Goal: Task Accomplishment & Management: Manage account settings

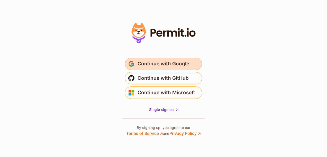
click at [164, 64] on span "Continue with Google" at bounding box center [164, 64] width 52 height 8
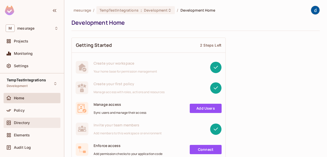
click at [24, 124] on span "Directory" at bounding box center [22, 123] width 16 height 4
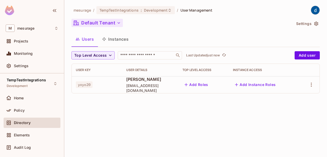
click at [110, 24] on button "Default Tenant" at bounding box center [97, 23] width 51 height 8
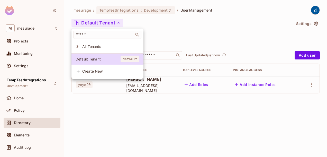
click at [94, 47] on span "All Tenants" at bounding box center [110, 46] width 57 height 5
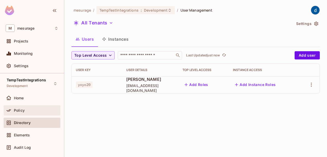
click at [18, 109] on span "Policy" at bounding box center [19, 110] width 11 height 4
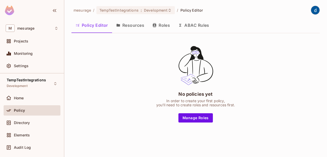
click at [133, 26] on button "Resources" at bounding box center [130, 25] width 36 height 13
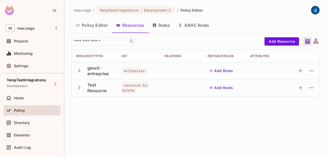
click at [78, 71] on icon "button" at bounding box center [79, 70] width 7 height 7
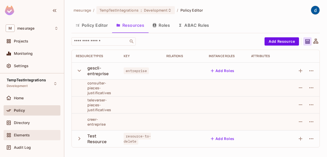
click at [22, 135] on span "Elements" at bounding box center [22, 135] width 16 height 4
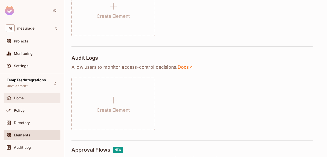
click at [18, 97] on span "Home" at bounding box center [19, 98] width 10 height 4
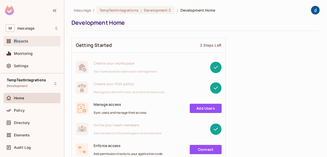
click at [17, 38] on div "Projects" at bounding box center [32, 41] width 53 height 6
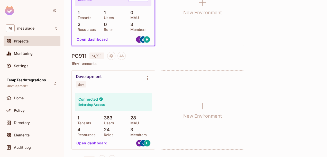
scroll to position [129, 0]
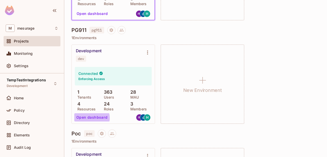
click at [91, 118] on button "Open dashboard" at bounding box center [92, 117] width 36 height 8
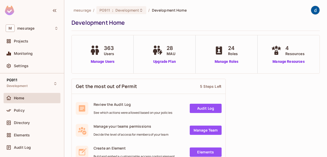
scroll to position [26, 0]
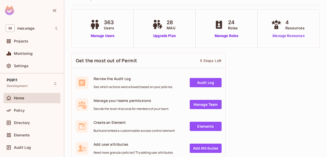
click at [285, 34] on link "Manage Resources" at bounding box center [288, 35] width 37 height 5
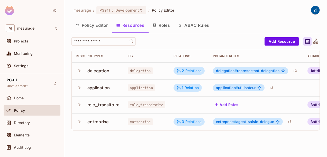
click at [230, 73] on span "delegation #" at bounding box center [226, 70] width 21 height 4
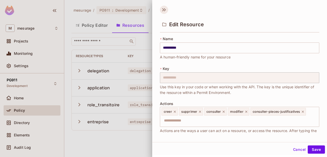
click at [164, 11] on icon at bounding box center [164, 10] width 8 height 8
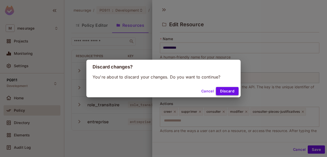
click at [224, 91] on button "Discard" at bounding box center [227, 91] width 23 height 8
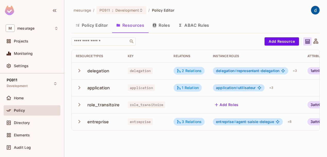
click at [80, 105] on icon "button" at bounding box center [79, 104] width 2 height 3
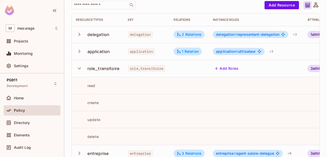
scroll to position [24, 0]
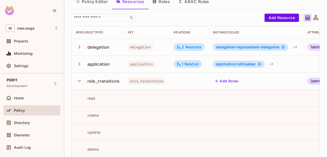
click at [81, 82] on icon "button" at bounding box center [79, 80] width 7 height 7
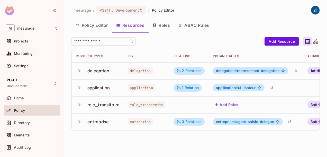
click at [80, 71] on icon "button" at bounding box center [79, 70] width 2 height 3
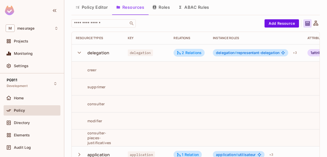
scroll to position [26, 0]
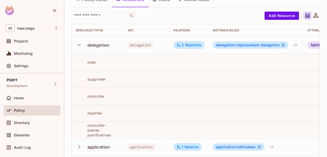
click at [80, 46] on icon "button" at bounding box center [79, 44] width 7 height 7
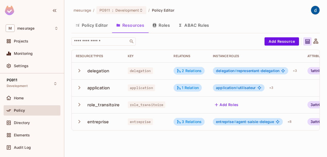
scroll to position [0, 0]
click at [80, 71] on icon "button" at bounding box center [79, 70] width 7 height 7
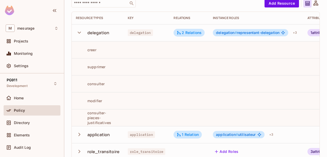
scroll to position [51, 0]
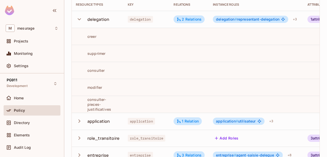
click at [79, 20] on icon "button" at bounding box center [79, 19] width 7 height 7
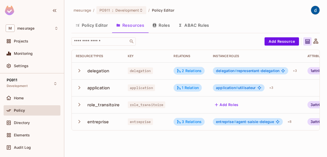
click at [80, 87] on icon "button" at bounding box center [79, 87] width 7 height 7
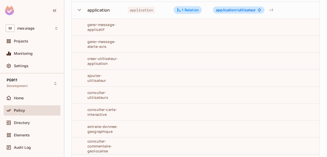
scroll to position [5, 0]
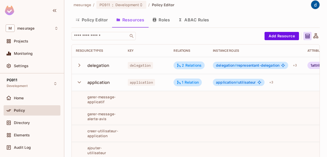
click at [78, 82] on icon "button" at bounding box center [79, 82] width 7 height 7
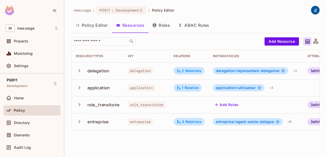
scroll to position [0, 0]
click at [79, 122] on icon "button" at bounding box center [79, 121] width 7 height 7
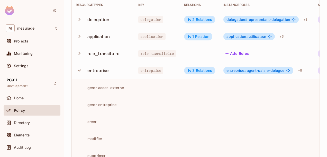
scroll to position [51, 0]
click at [77, 69] on icon "button" at bounding box center [79, 70] width 7 height 7
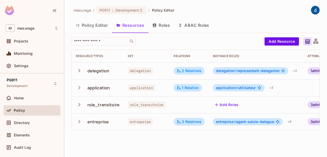
click at [95, 70] on div "delegation" at bounding box center [98, 71] width 22 height 6
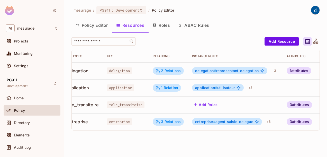
scroll to position [0, 22]
click at [165, 71] on div "2 Relations" at bounding box center [167, 70] width 25 height 5
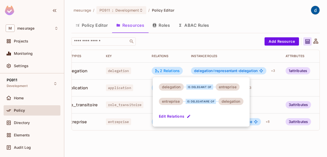
click at [235, 36] on div at bounding box center [163, 78] width 327 height 157
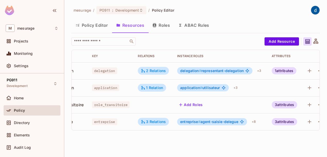
scroll to position [0, 45]
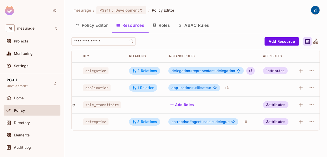
click at [250, 71] on div "+ 3" at bounding box center [251, 71] width 8 height 8
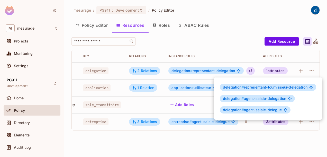
click at [244, 57] on div at bounding box center [163, 78] width 327 height 157
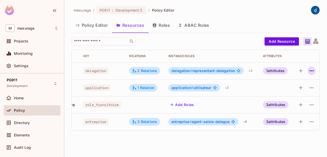
click at [313, 71] on icon "button" at bounding box center [312, 70] width 4 height 1
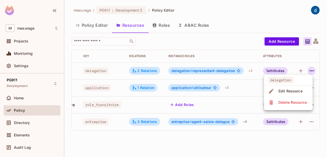
click at [292, 91] on div "Edit Resource" at bounding box center [291, 91] width 24 height 5
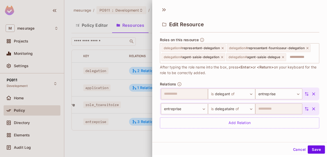
scroll to position [195, 0]
click at [296, 151] on button "Cancel" at bounding box center [299, 149] width 17 height 8
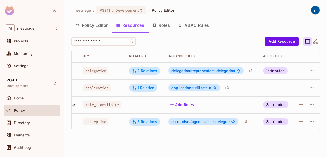
click at [296, 151] on div "mesurage / PG911 : Development / Policy Editor Policy Editor Resources Roles AB…" at bounding box center [195, 78] width 263 height 157
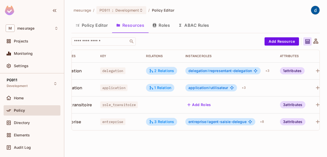
scroll to position [0, 0]
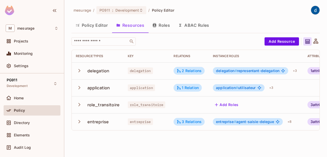
drag, startPoint x: 164, startPoint y: 25, endPoint x: 167, endPoint y: 26, distance: 3.2
click at [165, 25] on button "Roles" at bounding box center [161, 25] width 26 height 13
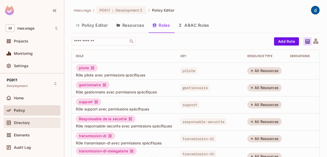
click at [20, 123] on span "Directory" at bounding box center [22, 123] width 16 height 4
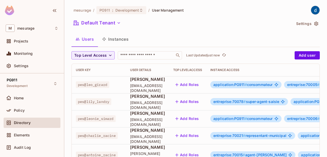
click at [118, 40] on button "Instances" at bounding box center [115, 39] width 35 height 13
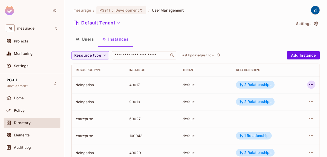
click at [310, 85] on icon "button" at bounding box center [312, 84] width 4 height 1
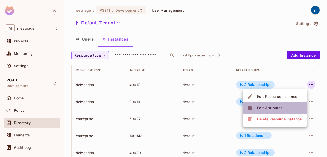
click at [270, 109] on div "Edit Attributes" at bounding box center [269, 107] width 25 height 5
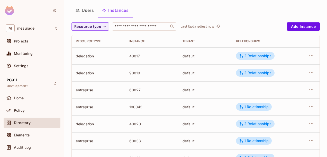
scroll to position [26, 0]
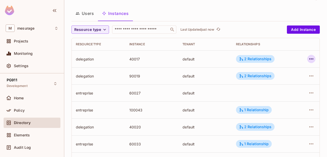
click at [309, 59] on icon "button" at bounding box center [312, 59] width 6 height 6
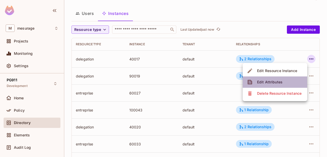
click at [271, 83] on div "Edit Attributes" at bounding box center [269, 82] width 25 height 5
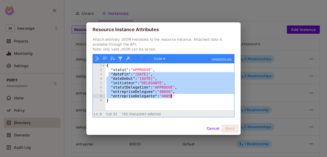
drag, startPoint x: 109, startPoint y: 74, endPoint x: 180, endPoint y: 97, distance: 74.4
click at [180, 97] on div "{ "statut" : "APPROUVE" , "dateFin" : "[DATE]" , "dateDebut" : "[DATE]" , "init…" at bounding box center [170, 91] width 129 height 56
click at [212, 127] on button "Cancel" at bounding box center [213, 129] width 17 height 8
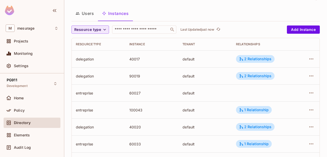
click at [107, 28] on icon "button" at bounding box center [104, 29] width 5 height 5
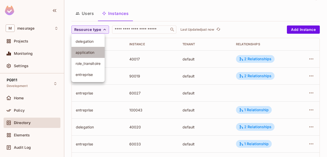
click at [90, 53] on span "application" at bounding box center [88, 52] width 25 height 5
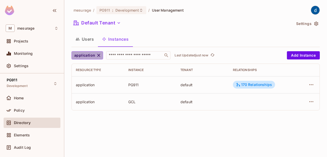
click at [100, 54] on icon "button" at bounding box center [98, 55] width 5 height 5
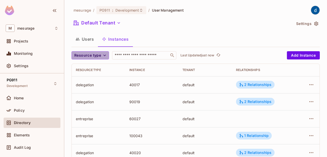
click at [103, 55] on icon "button" at bounding box center [104, 56] width 3 height 2
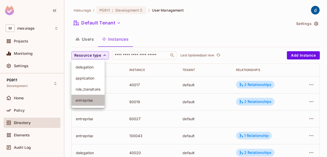
click at [84, 100] on span "entreprise" at bounding box center [88, 100] width 25 height 5
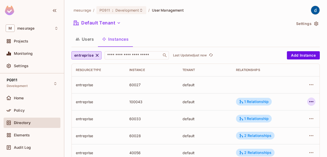
click at [309, 103] on icon "button" at bounding box center [312, 102] width 6 height 6
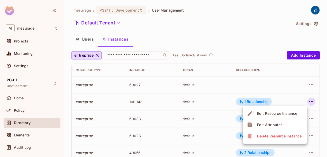
click at [270, 126] on div "Edit Attributes" at bounding box center [269, 124] width 25 height 5
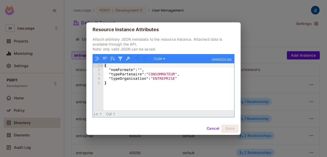
click at [212, 130] on button "Cancel" at bounding box center [213, 129] width 17 height 8
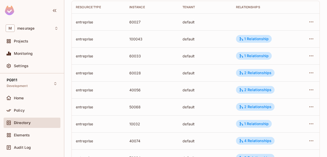
scroll to position [51, 0]
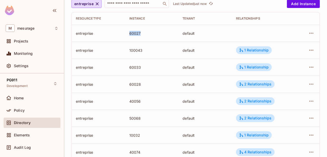
drag, startPoint x: 129, startPoint y: 33, endPoint x: 144, endPoint y: 35, distance: 15.0
click at [144, 35] on div "60027" at bounding box center [151, 33] width 45 height 5
drag, startPoint x: 144, startPoint y: 35, endPoint x: 144, endPoint y: 54, distance: 18.8
click at [144, 54] on td "100043" at bounding box center [152, 50] width 54 height 17
drag, startPoint x: 144, startPoint y: 54, endPoint x: 141, endPoint y: 67, distance: 14.0
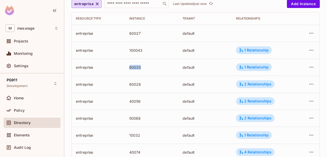
click at [141, 67] on div "60033" at bounding box center [151, 67] width 45 height 5
drag, startPoint x: 141, startPoint y: 67, endPoint x: 141, endPoint y: 84, distance: 17.0
click at [141, 84] on div "60028" at bounding box center [151, 84] width 45 height 5
drag, startPoint x: 141, startPoint y: 84, endPoint x: 143, endPoint y: 102, distance: 17.4
click at [143, 102] on div "40056" at bounding box center [151, 101] width 45 height 5
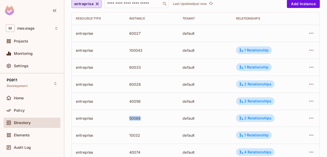
drag, startPoint x: 143, startPoint y: 102, endPoint x: 142, endPoint y: 119, distance: 17.5
click at [142, 119] on div "50068" at bounding box center [151, 118] width 45 height 5
drag, startPoint x: 142, startPoint y: 119, endPoint x: 141, endPoint y: 137, distance: 18.0
click at [141, 137] on div "10032" at bounding box center [151, 135] width 45 height 5
drag, startPoint x: 141, startPoint y: 137, endPoint x: 134, endPoint y: 139, distance: 8.0
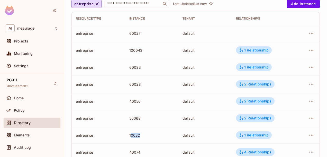
click at [134, 139] on td "10032" at bounding box center [152, 135] width 54 height 17
drag, startPoint x: 129, startPoint y: 135, endPoint x: 141, endPoint y: 135, distance: 11.3
click at [141, 135] on div "10032" at bounding box center [151, 135] width 45 height 5
drag, startPoint x: 129, startPoint y: 33, endPoint x: 142, endPoint y: 34, distance: 12.9
click at [142, 34] on div "60027" at bounding box center [151, 33] width 45 height 5
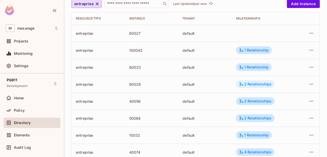
click at [249, 85] on div "2 Relationships" at bounding box center [255, 84] width 32 height 5
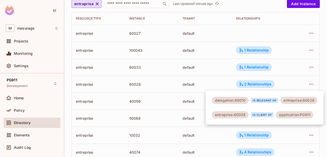
click at [290, 84] on div at bounding box center [163, 78] width 327 height 157
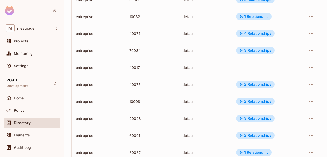
scroll to position [180, 0]
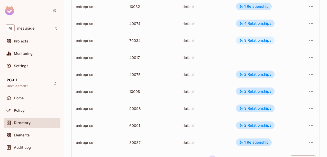
click at [254, 41] on div "3 Relationships" at bounding box center [255, 40] width 32 height 5
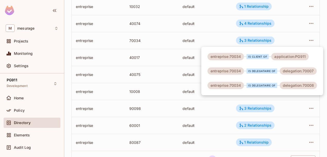
click at [289, 100] on div at bounding box center [163, 78] width 327 height 157
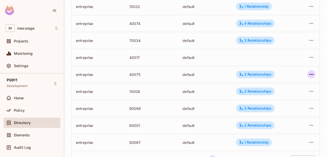
click at [309, 73] on icon "button" at bounding box center [312, 74] width 6 height 6
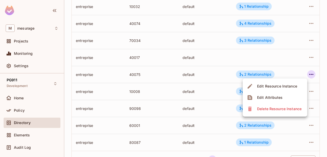
click at [274, 98] on div "Edit Attributes" at bounding box center [269, 97] width 25 height 5
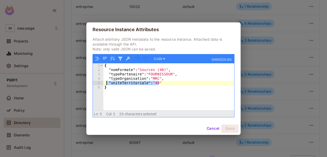
drag, startPoint x: 161, startPoint y: 83, endPoint x: 107, endPoint y: 82, distance: 53.8
click at [107, 82] on div "{ "nomFormate" : "Sources (40)" , "typePartenaire" : "FOURNISSEUR" , "typeOrgan…" at bounding box center [168, 91] width 131 height 56
click at [212, 129] on button "Cancel" at bounding box center [213, 129] width 17 height 8
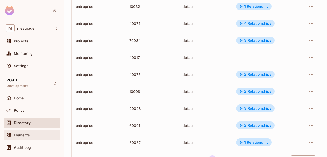
click at [20, 135] on span "Elements" at bounding box center [22, 135] width 16 height 4
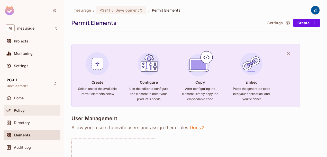
click at [21, 111] on span "Policy" at bounding box center [19, 110] width 11 height 4
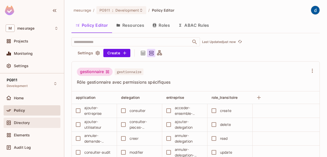
click at [24, 122] on span "Directory" at bounding box center [22, 123] width 16 height 4
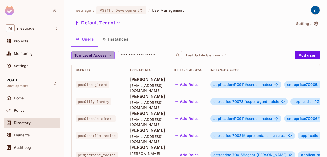
click at [111, 54] on icon "button" at bounding box center [110, 55] width 5 height 5
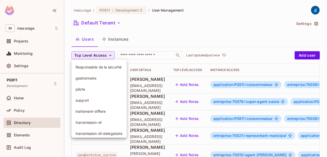
scroll to position [3, 0]
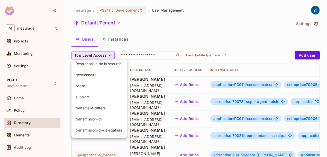
click at [110, 54] on div at bounding box center [163, 78] width 327 height 157
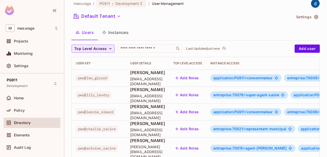
scroll to position [0, 0]
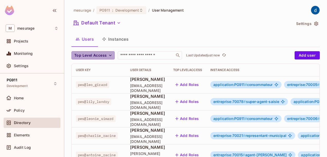
click at [111, 55] on icon "button" at bounding box center [110, 56] width 3 height 2
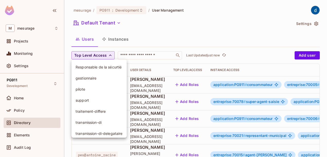
click at [80, 88] on span "pilote" at bounding box center [99, 89] width 47 height 5
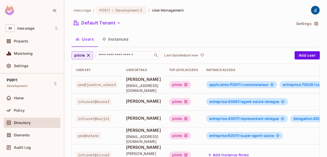
click at [88, 57] on icon "button" at bounding box center [88, 55] width 5 height 5
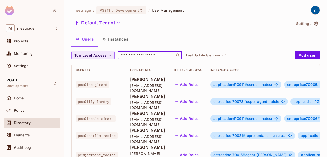
click at [133, 55] on input "text" at bounding box center [146, 55] width 54 height 5
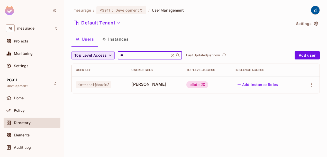
type input "*"
type input "****"
click at [255, 85] on button "Add Instance Roles" at bounding box center [258, 85] width 45 height 8
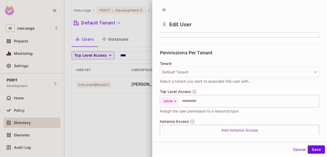
scroll to position [103, 0]
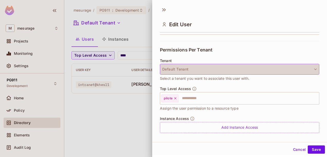
click at [311, 68] on button "Default Tenant" at bounding box center [240, 69] width 160 height 11
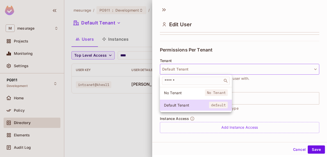
click at [309, 68] on div at bounding box center [163, 78] width 327 height 157
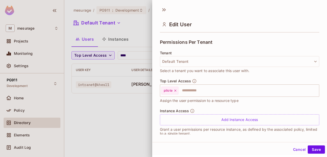
scroll to position [117, 0]
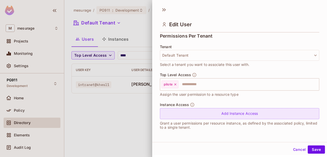
click at [241, 114] on div "Add Instance Access" at bounding box center [240, 113] width 160 height 11
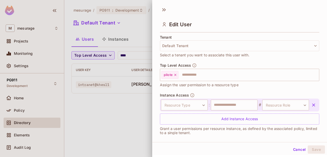
scroll to position [132, 0]
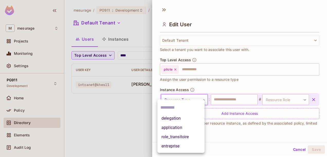
click at [202, 100] on body "**********" at bounding box center [163, 78] width 327 height 157
click at [206, 86] on div at bounding box center [163, 78] width 327 height 157
click at [202, 98] on body "**********" at bounding box center [163, 78] width 327 height 157
click at [169, 119] on li "delegation" at bounding box center [180, 118] width 47 height 9
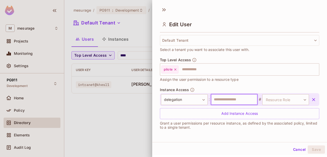
click at [227, 101] on input "text" at bounding box center [234, 99] width 47 height 11
type input "*"
type input "*****"
drag, startPoint x: 226, startPoint y: 100, endPoint x: 206, endPoint y: 99, distance: 20.6
click at [206, 99] on div "**********" at bounding box center [235, 99] width 148 height 11
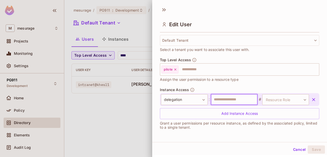
click at [240, 99] on input "text" at bounding box center [234, 99] width 47 height 11
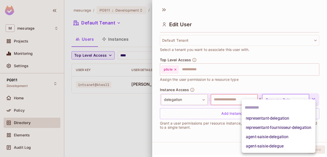
click at [299, 100] on body "**********" at bounding box center [163, 78] width 327 height 157
click at [264, 77] on div at bounding box center [163, 78] width 327 height 157
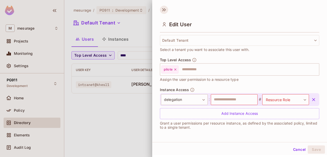
click at [165, 10] on icon at bounding box center [164, 10] width 8 height 8
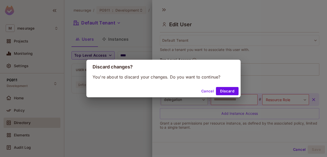
click at [207, 92] on button "Cancel" at bounding box center [207, 91] width 17 height 8
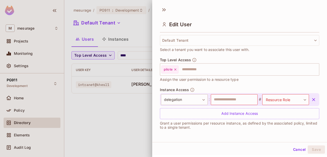
click at [100, 127] on div at bounding box center [163, 78] width 327 height 157
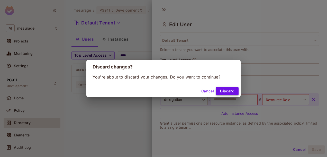
click at [226, 91] on button "Discard" at bounding box center [227, 91] width 23 height 8
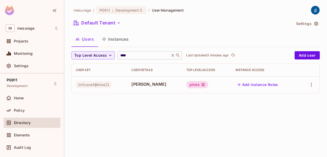
click at [175, 56] on icon at bounding box center [173, 55] width 3 height 3
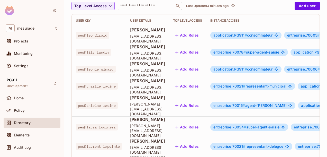
scroll to position [0, 0]
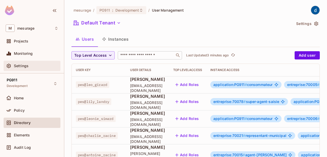
click at [19, 64] on span "Settings" at bounding box center [21, 66] width 15 height 4
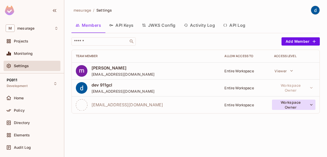
click at [312, 106] on icon "button" at bounding box center [311, 104] width 5 height 5
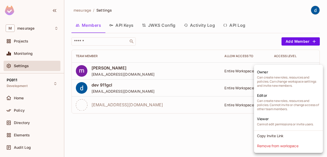
click at [214, 132] on div at bounding box center [163, 78] width 327 height 157
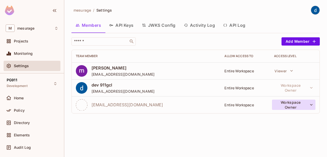
click at [314, 107] on button "Workspace Owner" at bounding box center [293, 105] width 43 height 10
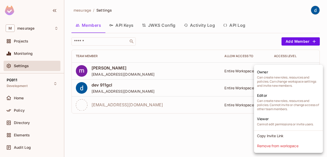
click at [199, 152] on div at bounding box center [163, 78] width 327 height 157
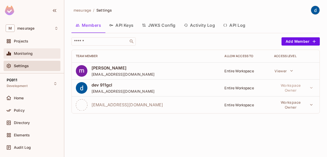
click at [20, 53] on span "Monitoring" at bounding box center [23, 53] width 19 height 4
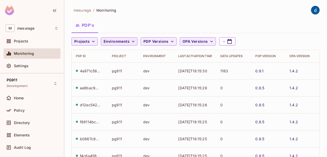
click at [131, 42] on icon "button" at bounding box center [133, 41] width 5 height 5
click at [120, 55] on div "No results found" at bounding box center [120, 54] width 39 height 12
click at [131, 39] on div at bounding box center [163, 78] width 327 height 157
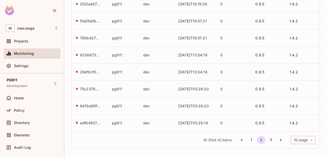
scroll to position [189, 0]
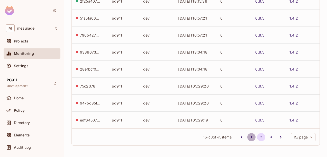
click at [248, 137] on button "1" at bounding box center [252, 137] width 8 height 8
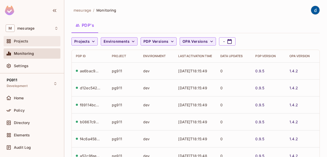
click at [21, 42] on span "Projects" at bounding box center [21, 41] width 14 height 4
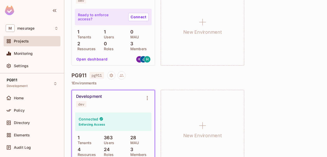
scroll to position [103, 0]
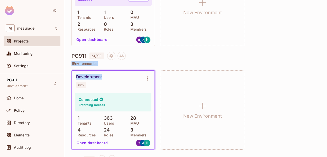
drag, startPoint x: 71, startPoint y: 62, endPoint x: 121, endPoint y: 66, distance: 50.9
click at [121, 66] on div "mesurage / Projects Projects 3 Projects 3 Environments 3 / 20 Tenants 364 Users…" at bounding box center [195, 78] width 263 height 157
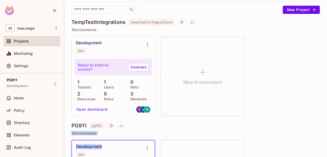
scroll to position [24, 0]
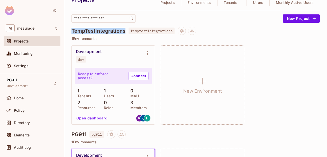
drag, startPoint x: 73, startPoint y: 31, endPoint x: 127, endPoint y: 33, distance: 54.3
click at [127, 33] on div "TempTestIntegrations temptestintegrations" at bounding box center [196, 31] width 249 height 8
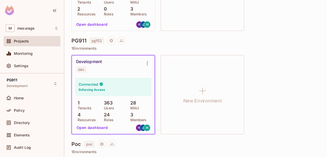
scroll to position [127, 0]
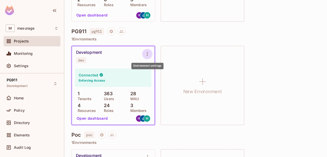
click at [147, 54] on icon "Environment settings" at bounding box center [147, 54] width 1 height 4
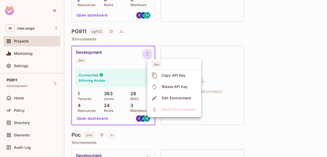
click at [285, 61] on div at bounding box center [163, 78] width 327 height 157
